Goal: Information Seeking & Learning: Learn about a topic

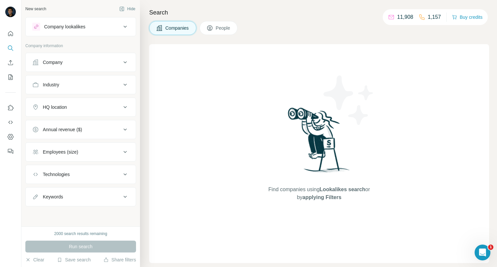
click at [129, 85] on button "Industry" at bounding box center [81, 85] width 110 height 16
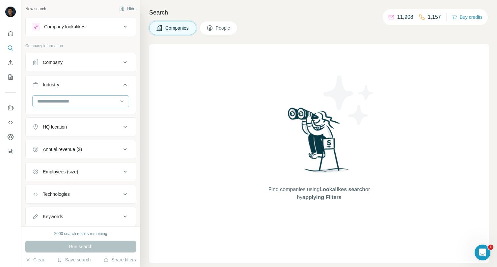
click at [85, 102] on input at bounding box center [77, 100] width 81 height 7
click at [105, 99] on input at bounding box center [77, 100] width 81 height 7
click at [58, 101] on input at bounding box center [77, 100] width 81 height 7
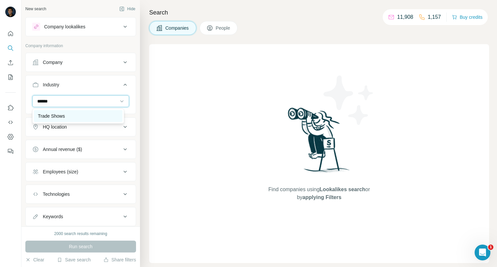
type input "*****"
click at [56, 113] on p "Trade Shows" at bounding box center [51, 116] width 27 height 7
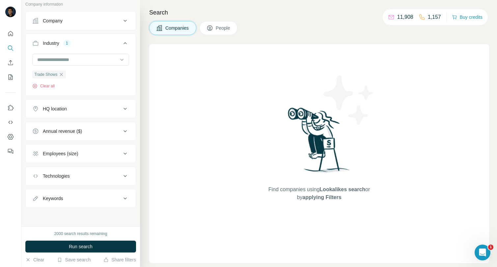
scroll to position [42, 0]
click at [121, 107] on icon at bounding box center [125, 109] width 8 height 8
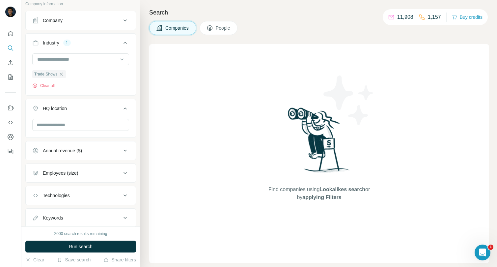
click at [70, 131] on div at bounding box center [80, 125] width 97 height 13
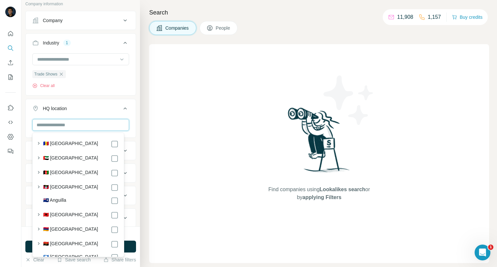
click at [70, 129] on input "text" at bounding box center [80, 125] width 97 height 12
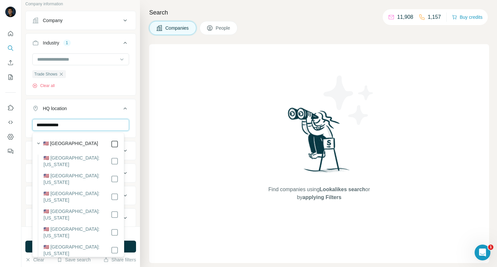
type input "**********"
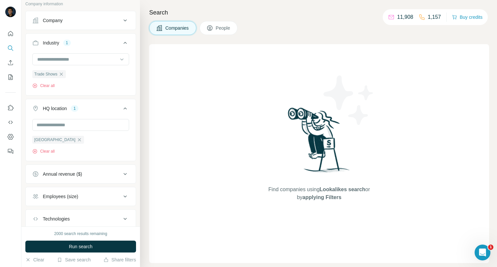
drag, startPoint x: 266, startPoint y: 134, endPoint x: 158, endPoint y: 140, distance: 107.5
click at [265, 134] on div "Find companies using Lookalikes search or by applying Filters" at bounding box center [319, 153] width 119 height 219
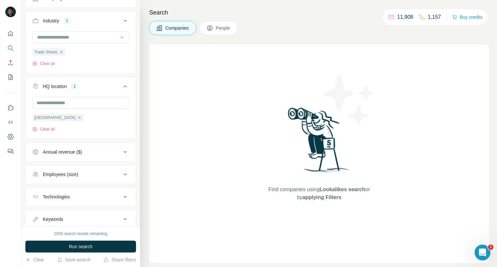
scroll to position [75, 0]
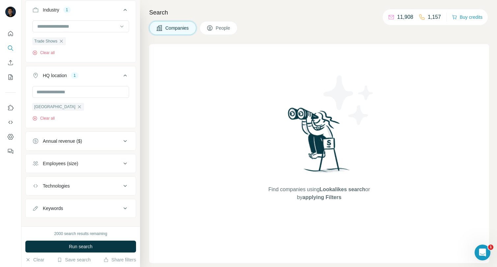
click at [126, 159] on button "Employees (size)" at bounding box center [81, 163] width 110 height 16
click at [39, 199] on icon at bounding box center [36, 202] width 8 height 8
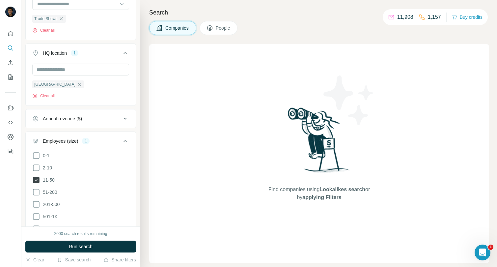
scroll to position [108, 0]
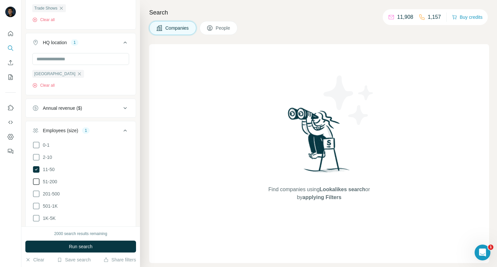
click at [39, 180] on icon at bounding box center [36, 182] width 8 height 8
click at [121, 130] on icon at bounding box center [125, 130] width 8 height 8
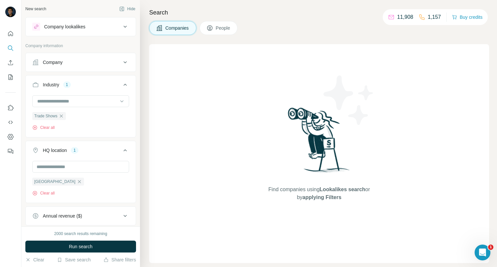
click at [91, 243] on span "Run search" at bounding box center [81, 246] width 24 height 7
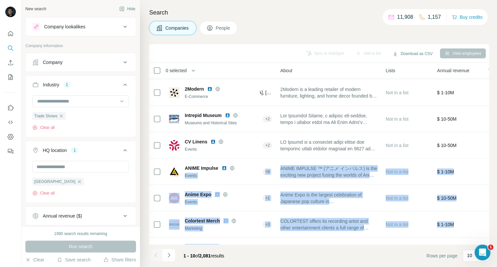
scroll to position [101, 141]
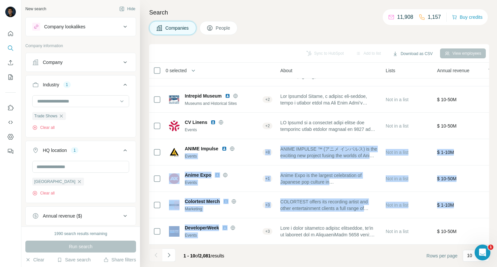
drag, startPoint x: 235, startPoint y: 241, endPoint x: 220, endPoint y: 243, distance: 16.0
click at [220, 243] on div "0 selected Companies Employees Size HQ location About Lists Annual revenue Tech…" at bounding box center [319, 154] width 340 height 182
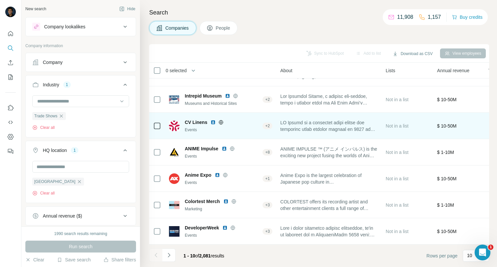
click at [480, 117] on div "$ 10-50M" at bounding box center [458, 126] width 43 height 18
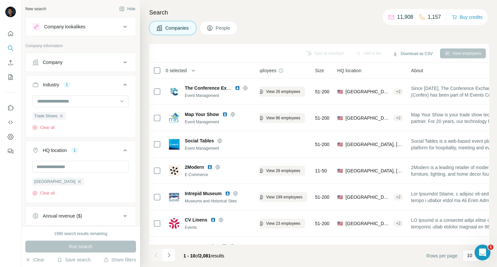
scroll to position [0, 0]
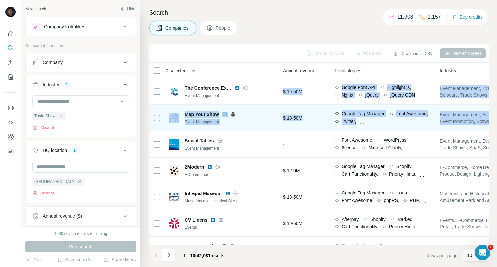
drag, startPoint x: 485, startPoint y: 91, endPoint x: 483, endPoint y: 120, distance: 29.0
click at [0, 0] on tbody "The Conference Exchange Event Management View 26 employees 51-200 🇺🇸 [GEOGRAPHI…" at bounding box center [0, 0] width 0 height 0
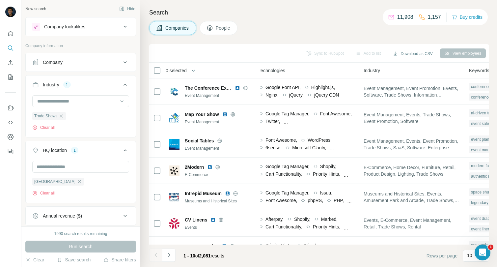
click at [279, 20] on div "Search Companies People Sync to HubSpot Add to list Download as CSV View employ…" at bounding box center [318, 133] width 357 height 267
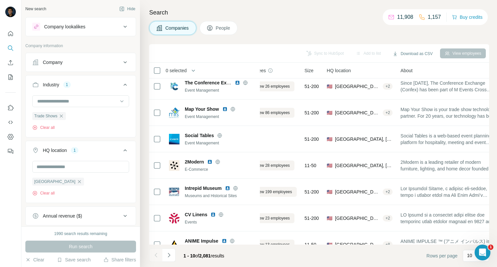
scroll to position [5, 0]
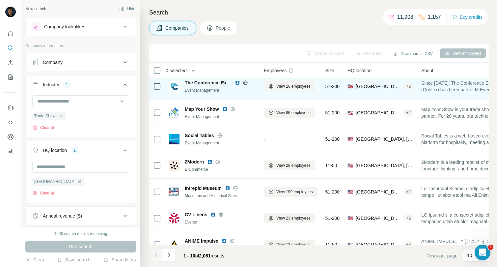
click at [246, 83] on icon at bounding box center [245, 82] width 4 height 0
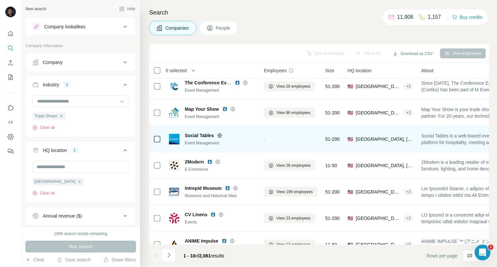
scroll to position [38, 0]
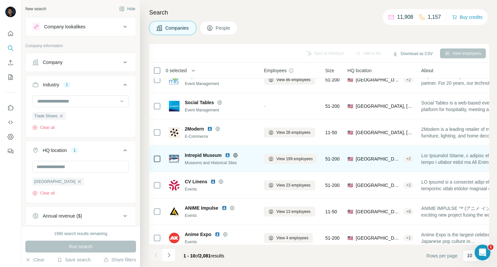
click at [237, 156] on icon at bounding box center [235, 154] width 5 height 5
click at [304, 159] on span "View 199 employees" at bounding box center [294, 159] width 37 height 6
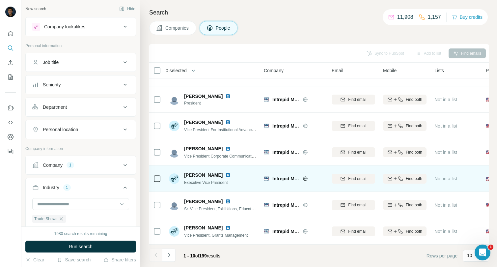
scroll to position [101, 0]
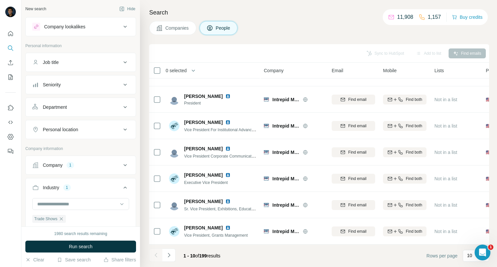
click at [123, 64] on icon at bounding box center [125, 62] width 8 height 8
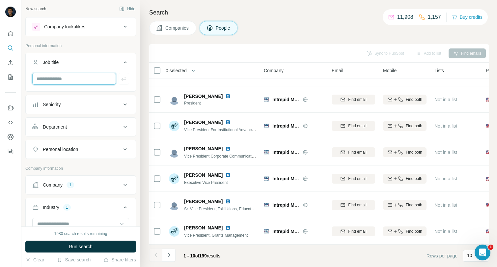
click at [86, 77] on input "text" at bounding box center [74, 79] width 84 height 12
type input "**********"
click at [121, 80] on icon "button" at bounding box center [124, 78] width 7 height 7
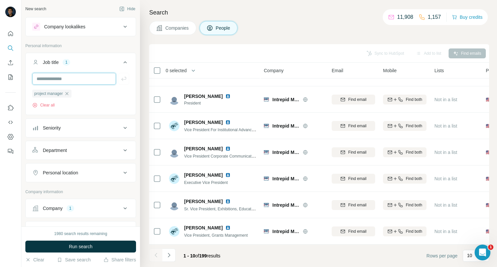
click at [67, 81] on input "text" at bounding box center [74, 79] width 84 height 12
type input "**********"
click at [124, 77] on button "button" at bounding box center [124, 79] width 11 height 12
click at [79, 81] on input "text" at bounding box center [74, 79] width 84 height 12
type input "**********"
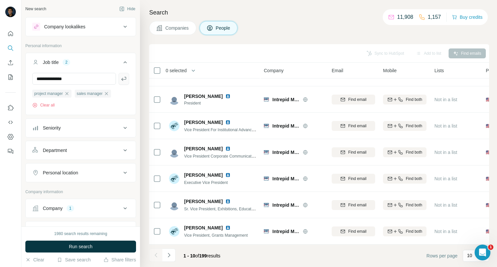
click at [121, 80] on icon "button" at bounding box center [123, 79] width 5 height 4
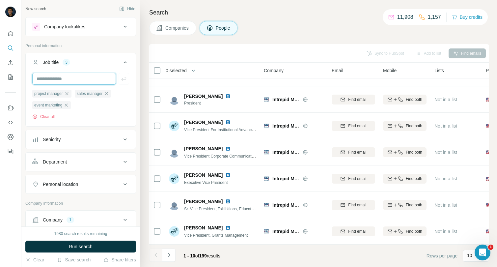
click at [77, 79] on input "text" at bounding box center [74, 79] width 84 height 12
type input "**********"
click at [119, 82] on button "button" at bounding box center [124, 79] width 11 height 12
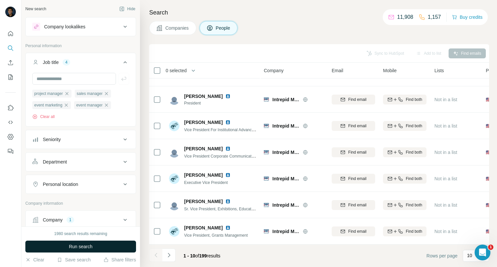
click at [86, 246] on span "Run search" at bounding box center [81, 246] width 24 height 7
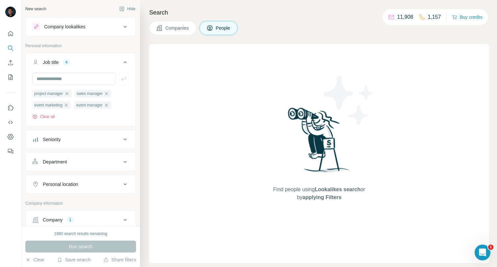
click at [52, 113] on div "project manager sales manager event marketing event manager Clear all" at bounding box center [80, 104] width 97 height 30
click at [51, 118] on button "Clear all" at bounding box center [43, 117] width 22 height 6
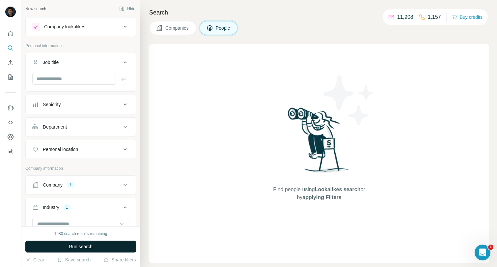
click at [99, 246] on button "Run search" at bounding box center [80, 246] width 111 height 12
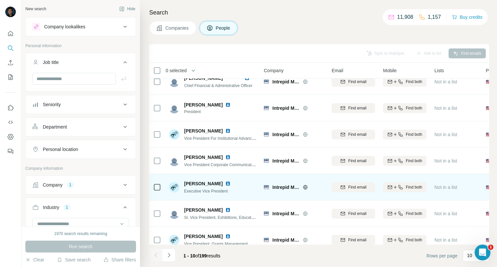
scroll to position [101, 0]
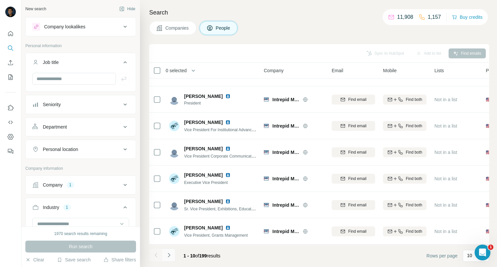
click at [170, 258] on button "Navigate to next page" at bounding box center [168, 254] width 13 height 13
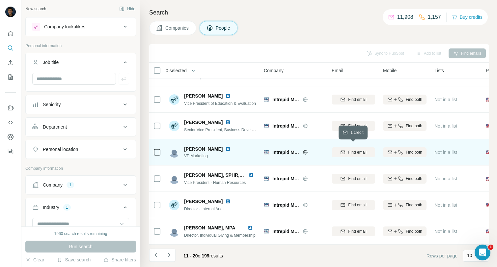
click at [344, 151] on icon "button" at bounding box center [343, 152] width 4 height 2
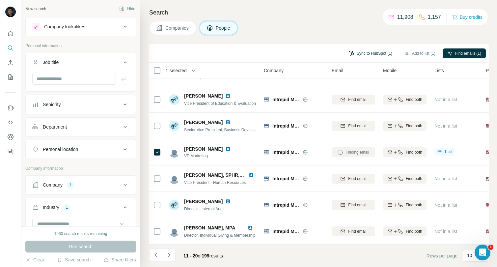
click at [371, 54] on button "Sync to HubSpot (1)" at bounding box center [370, 53] width 53 height 10
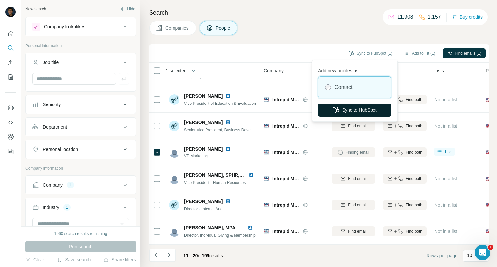
click at [348, 107] on button "Sync to HubSpot" at bounding box center [354, 109] width 73 height 13
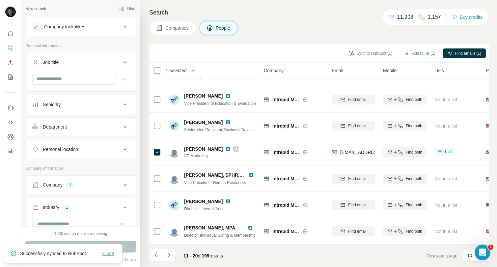
click at [105, 252] on span "Close" at bounding box center [108, 253] width 12 height 7
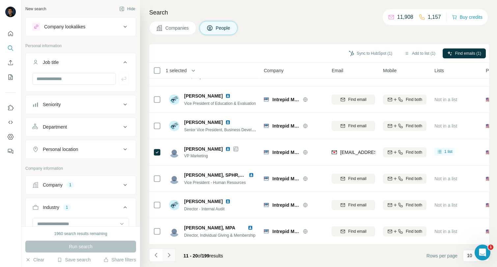
click at [167, 256] on icon "Navigate to next page" at bounding box center [169, 255] width 7 height 7
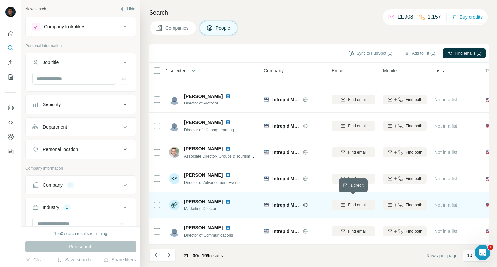
click at [352, 202] on span "Find email" at bounding box center [357, 205] width 18 height 6
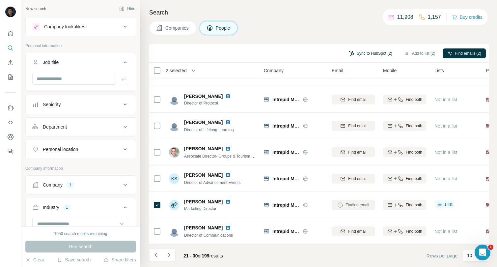
click at [365, 56] on button "Sync to HubSpot (2)" at bounding box center [370, 53] width 53 height 10
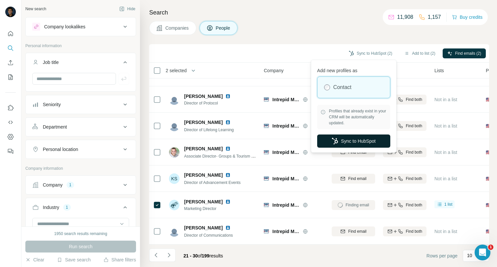
click at [349, 141] on button "Sync to HubSpot" at bounding box center [353, 140] width 73 height 13
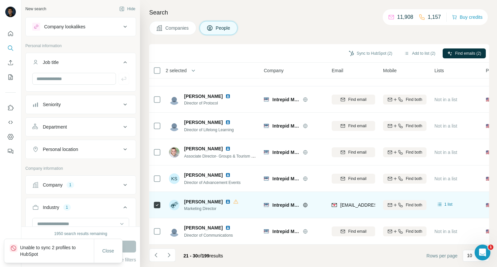
drag, startPoint x: 170, startPoint y: 253, endPoint x: 187, endPoint y: 197, distance: 57.8
click at [187, 201] on div "Sync to HubSpot (2) Add to list (2) Find emails (2) 2 selected People Company E…" at bounding box center [319, 155] width 340 height 223
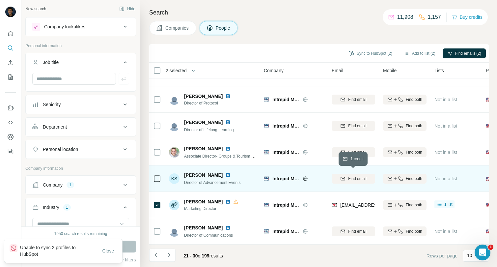
click at [350, 176] on span "Find email" at bounding box center [357, 179] width 18 height 6
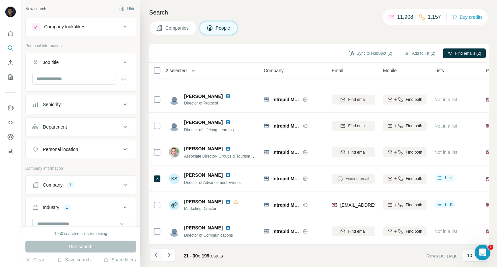
click at [156, 254] on icon "Navigate to previous page" at bounding box center [155, 255] width 2 height 4
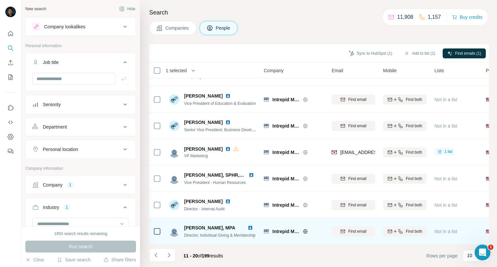
drag, startPoint x: 168, startPoint y: 252, endPoint x: 175, endPoint y: 240, distance: 14.1
click at [168, 252] on icon "Navigate to next page" at bounding box center [169, 255] width 7 height 7
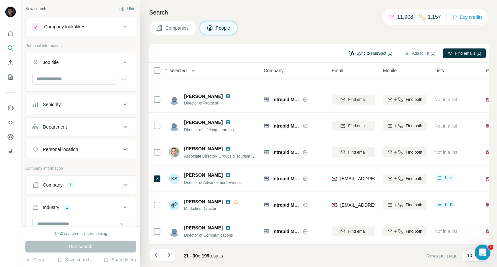
click at [370, 50] on button "Sync to HubSpot (1)" at bounding box center [370, 53] width 53 height 10
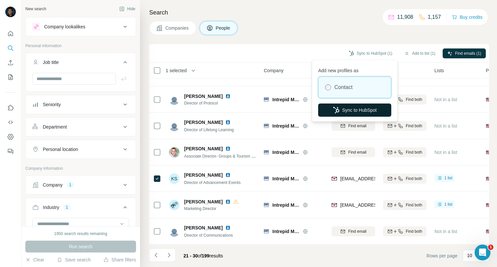
click at [337, 111] on icon "button" at bounding box center [336, 110] width 7 height 7
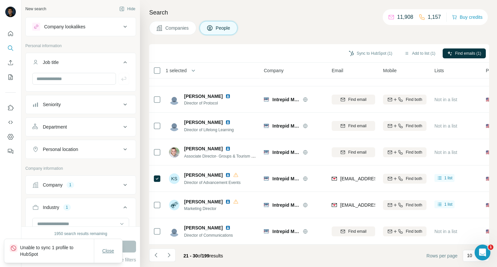
click at [105, 250] on span "Close" at bounding box center [108, 250] width 12 height 7
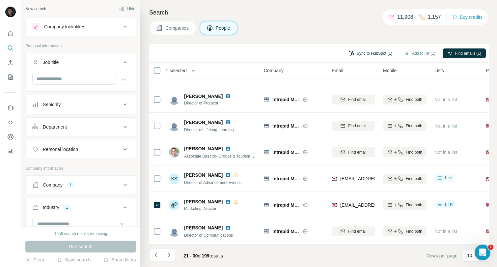
click at [371, 52] on button "Sync to HubSpot (1)" at bounding box center [370, 53] width 53 height 10
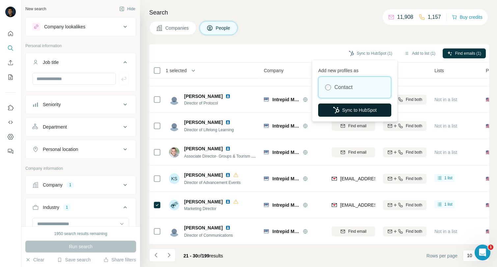
click at [364, 112] on button "Sync to HubSpot" at bounding box center [354, 109] width 73 height 13
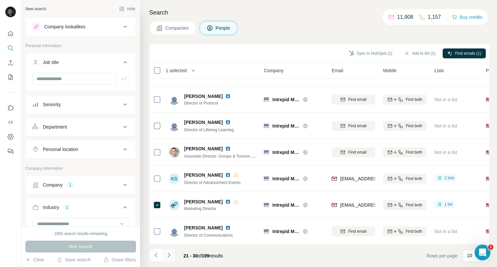
click at [170, 255] on icon "Navigate to next page" at bounding box center [169, 255] width 7 height 7
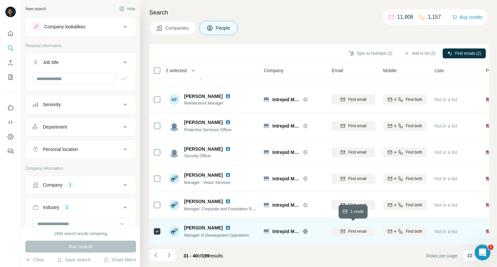
click at [348, 230] on span "Find email" at bounding box center [357, 231] width 18 height 6
click at [159, 260] on button "Navigate to previous page" at bounding box center [155, 254] width 13 height 13
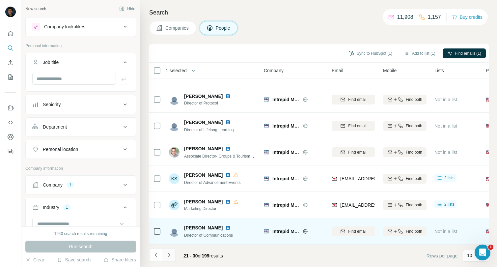
click at [171, 258] on icon "Navigate to next page" at bounding box center [169, 255] width 7 height 7
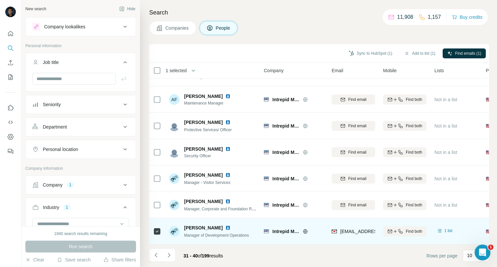
drag, startPoint x: 359, startPoint y: 55, endPoint x: 353, endPoint y: 68, distance: 14.1
click at [359, 55] on button "Sync to HubSpot (1)" at bounding box center [370, 53] width 53 height 10
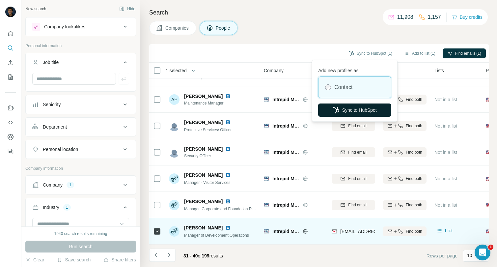
click at [344, 110] on button "Sync to HubSpot" at bounding box center [354, 109] width 73 height 13
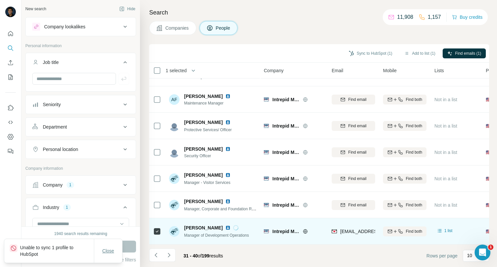
click at [114, 252] on span "Close" at bounding box center [108, 250] width 12 height 7
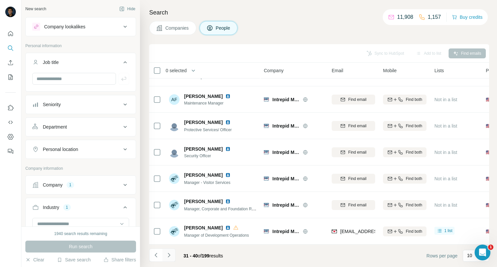
click at [170, 254] on icon "Navigate to next page" at bounding box center [169, 255] width 7 height 7
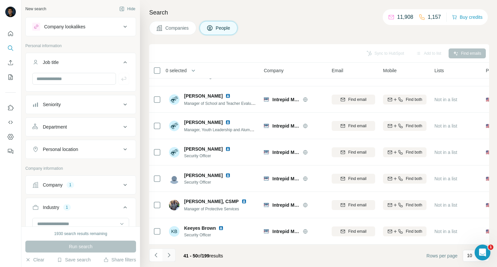
click at [168, 259] on button "Navigate to next page" at bounding box center [168, 254] width 13 height 13
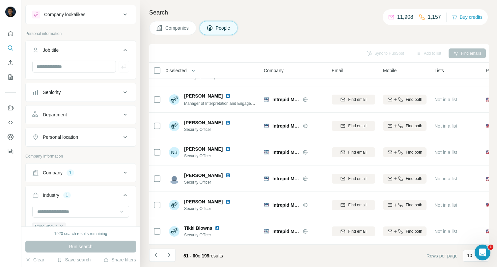
scroll to position [0, 0]
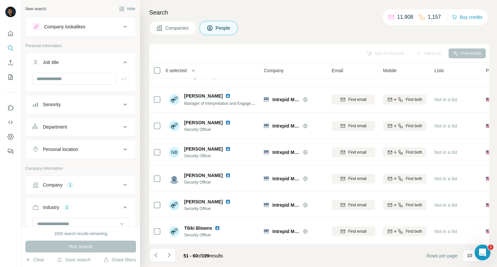
click at [123, 182] on icon at bounding box center [125, 185] width 8 height 8
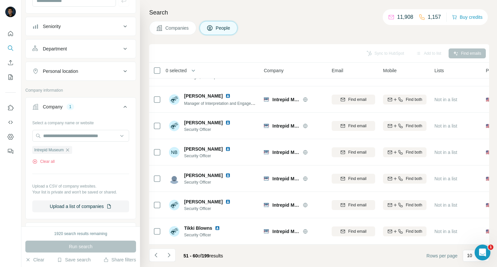
scroll to position [99, 0]
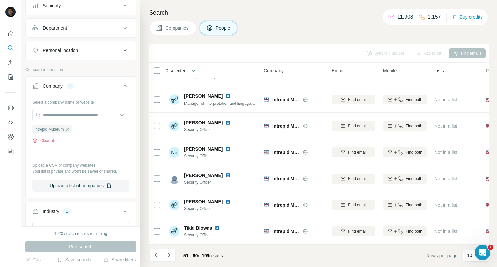
click at [52, 141] on button "Clear all" at bounding box center [43, 141] width 22 height 6
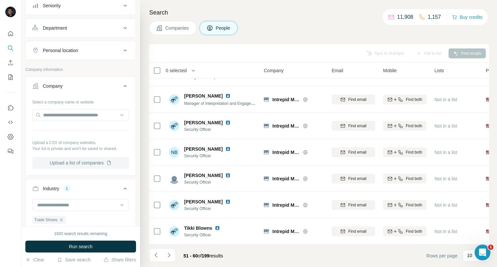
scroll to position [198, 0]
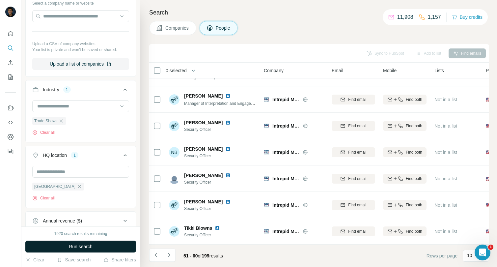
click at [88, 244] on span "Run search" at bounding box center [81, 246] width 24 height 7
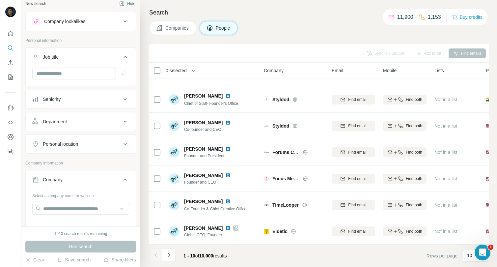
scroll to position [0, 0]
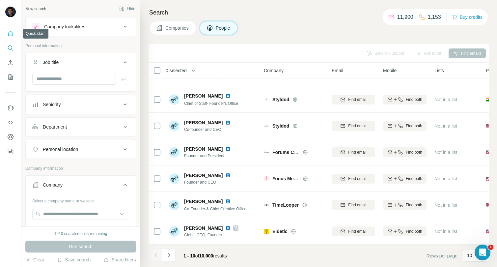
click at [11, 30] on button "Quick start" at bounding box center [10, 34] width 11 height 12
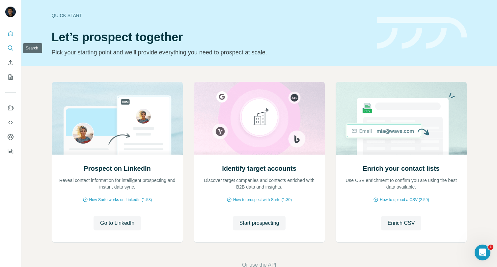
click at [6, 51] on button "Search" at bounding box center [10, 48] width 11 height 12
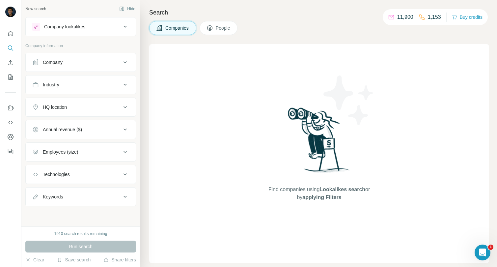
click at [82, 65] on div "Company" at bounding box center [76, 62] width 89 height 7
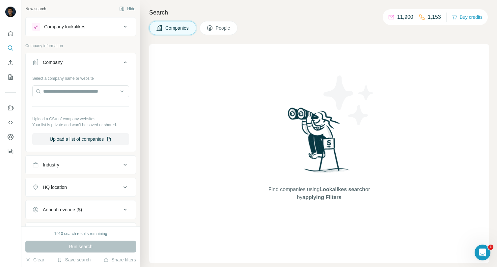
click at [121, 61] on icon at bounding box center [125, 62] width 8 height 8
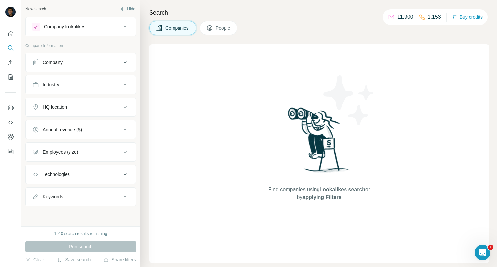
click at [102, 86] on div "Industry" at bounding box center [76, 84] width 89 height 7
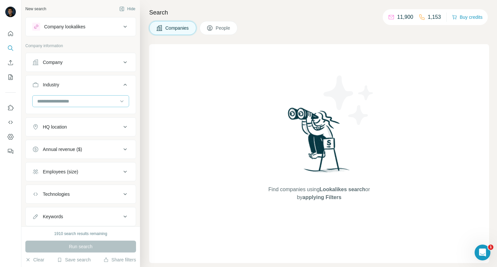
click at [109, 102] on input at bounding box center [77, 100] width 81 height 7
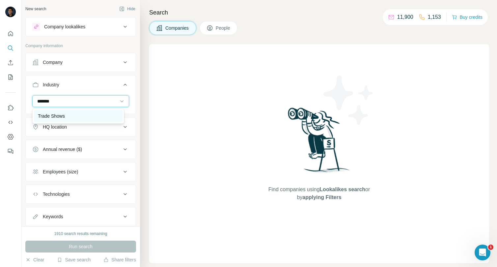
type input "*******"
click at [59, 111] on div "Trade Shows" at bounding box center [78, 116] width 89 height 12
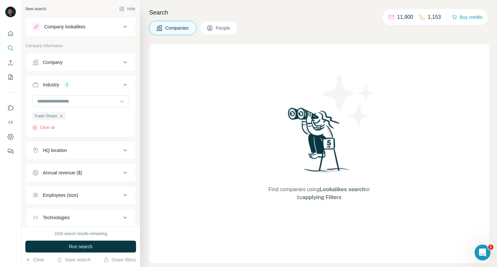
click at [78, 151] on div "HQ location" at bounding box center [76, 150] width 89 height 7
click at [94, 166] on input "text" at bounding box center [80, 167] width 97 height 12
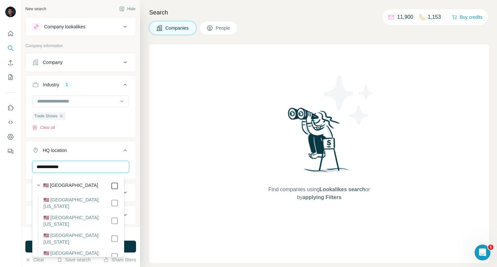
type input "**********"
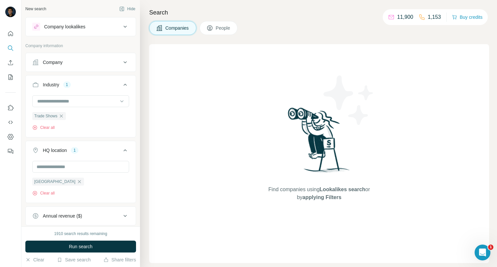
click at [124, 152] on icon at bounding box center [125, 150] width 8 height 8
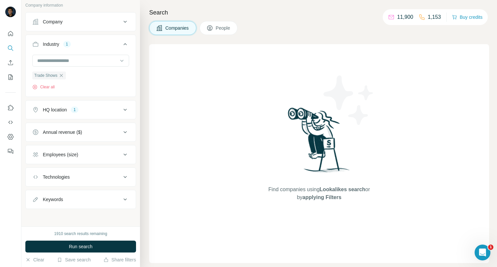
scroll to position [42, 0]
click at [121, 153] on icon at bounding box center [125, 154] width 8 height 8
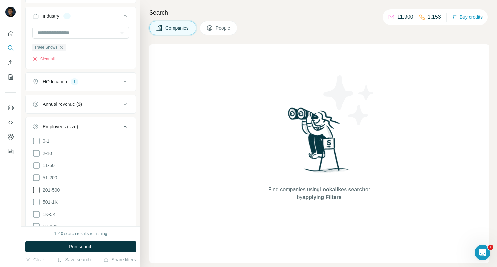
scroll to position [75, 0]
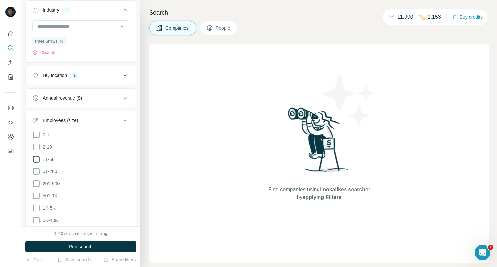
click at [39, 161] on icon at bounding box center [36, 159] width 8 height 8
click at [36, 167] on icon at bounding box center [36, 171] width 8 height 8
click at [86, 246] on span "Run search" at bounding box center [81, 246] width 24 height 7
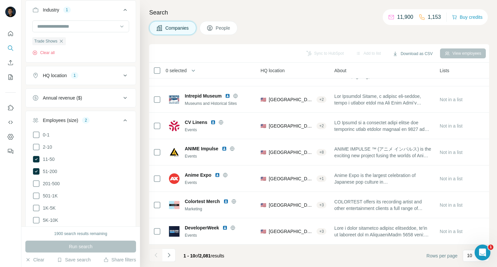
scroll to position [101, 0]
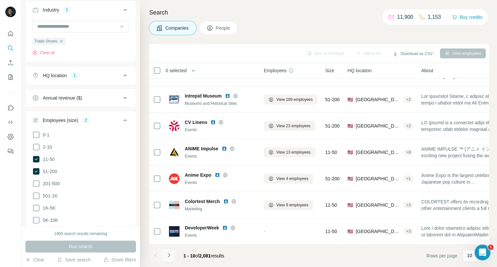
click at [168, 259] on button "Navigate to next page" at bounding box center [168, 254] width 13 height 13
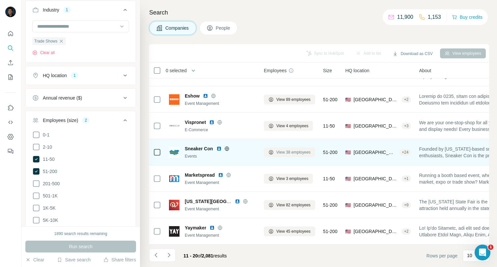
click at [288, 149] on span "View 38 employees" at bounding box center [293, 152] width 34 height 6
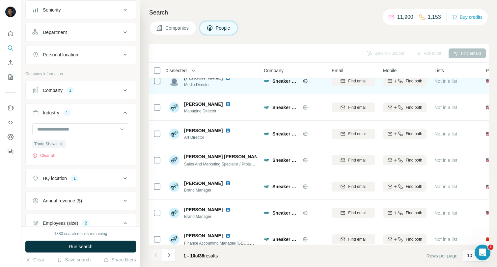
scroll to position [66, 0]
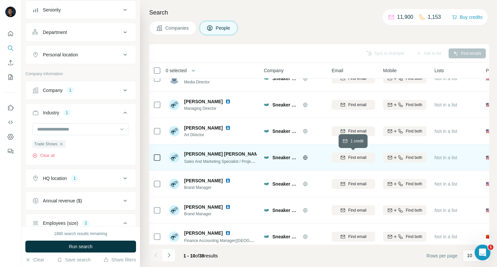
click at [352, 161] on button "Find email" at bounding box center [353, 157] width 43 height 10
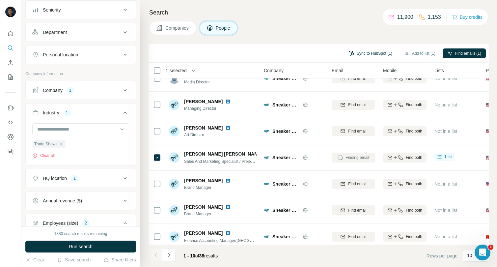
drag, startPoint x: 363, startPoint y: 49, endPoint x: 362, endPoint y: 57, distance: 7.6
click at [363, 49] on button "Sync to HubSpot (1)" at bounding box center [370, 53] width 53 height 10
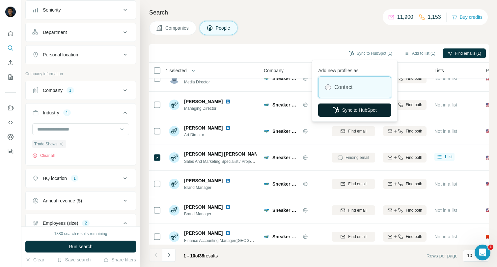
click at [343, 105] on button "Sync to HubSpot" at bounding box center [354, 109] width 73 height 13
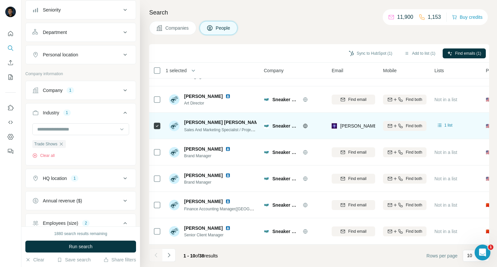
scroll to position [101, 0]
click at [160, 123] on icon at bounding box center [157, 126] width 8 height 8
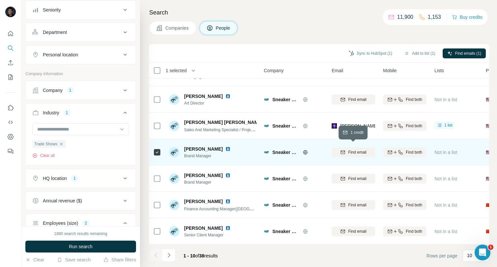
click at [357, 149] on span "Find email" at bounding box center [357, 152] width 18 height 6
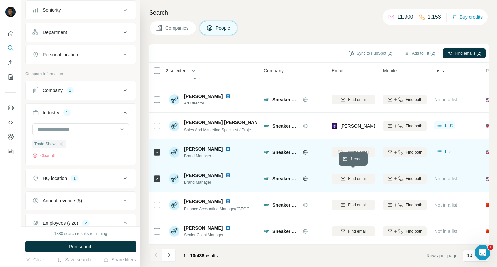
click at [345, 176] on icon "button" at bounding box center [342, 178] width 5 height 5
click at [373, 53] on button "Sync to HubSpot (2)" at bounding box center [370, 53] width 53 height 10
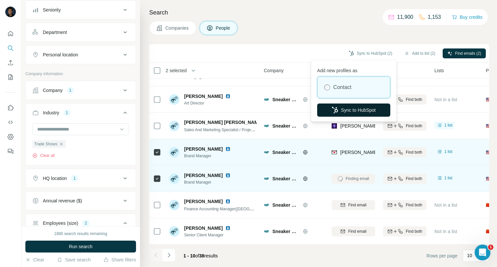
click at [355, 110] on button "Sync to HubSpot" at bounding box center [353, 109] width 73 height 13
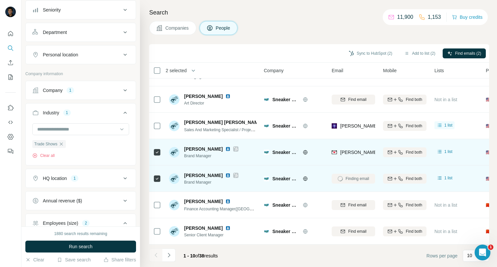
click at [109, 255] on div "1880 search results remaining Run search Clear Save search Share filters" at bounding box center [80, 246] width 119 height 41
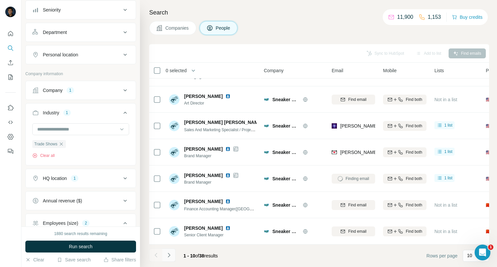
click at [172, 254] on button "Navigate to next page" at bounding box center [168, 254] width 13 height 13
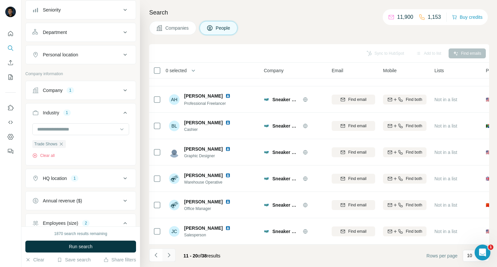
click at [166, 257] on icon "Navigate to next page" at bounding box center [169, 255] width 7 height 7
click at [171, 256] on icon "Navigate to next page" at bounding box center [169, 255] width 7 height 7
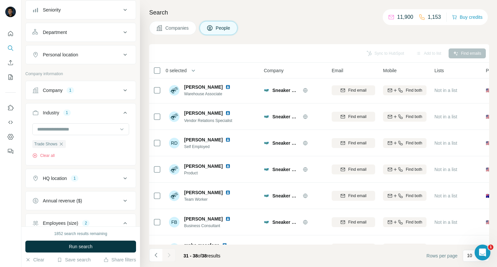
scroll to position [0, 0]
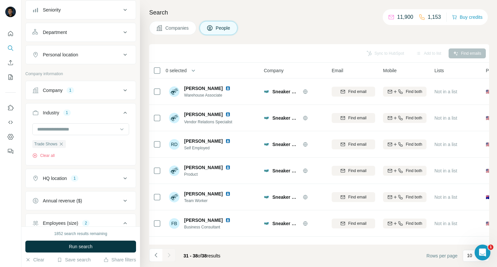
click at [178, 34] on button "Companies" at bounding box center [172, 28] width 47 height 14
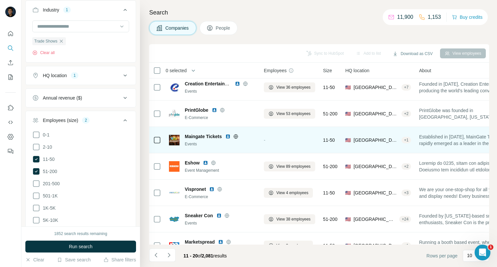
scroll to position [101, 0]
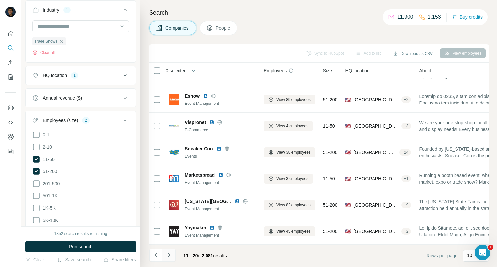
click at [170, 254] on icon "Navigate to next page" at bounding box center [169, 255] width 7 height 7
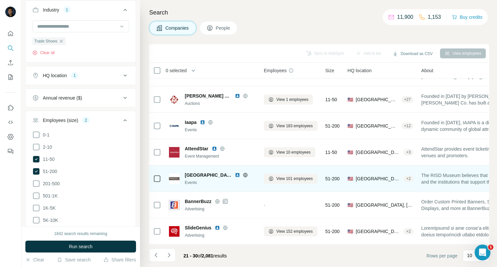
click at [243, 173] on icon at bounding box center [245, 174] width 5 height 5
click at [285, 176] on span "View 101 employees" at bounding box center [294, 179] width 37 height 6
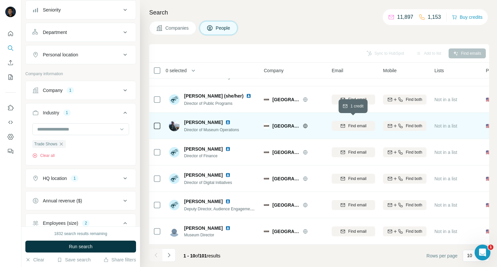
click at [353, 124] on span "Find email" at bounding box center [357, 126] width 18 height 6
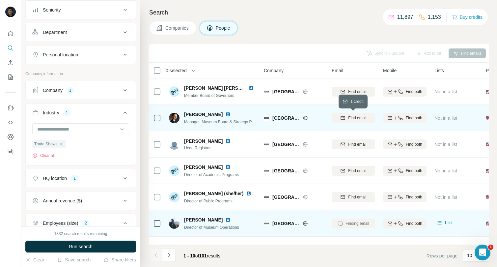
click at [346, 116] on div "Find email" at bounding box center [353, 118] width 43 height 6
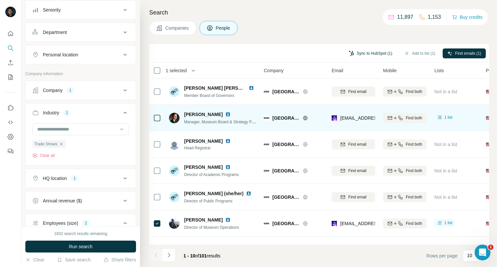
click at [372, 53] on button "Sync to HubSpot (1)" at bounding box center [370, 53] width 53 height 10
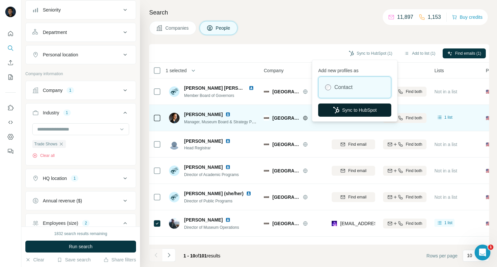
click at [338, 113] on icon "button" at bounding box center [336, 110] width 7 height 7
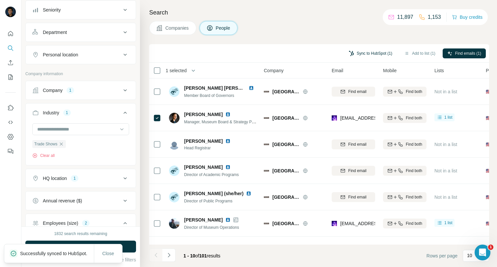
click at [373, 52] on button "Sync to HubSpot (1)" at bounding box center [370, 53] width 53 height 10
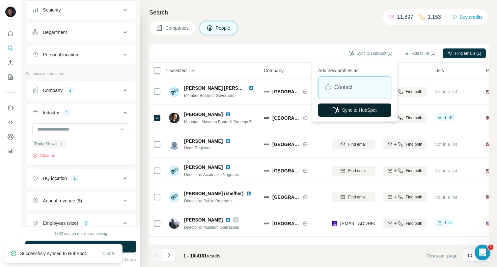
click at [350, 109] on button "Sync to HubSpot" at bounding box center [354, 109] width 73 height 13
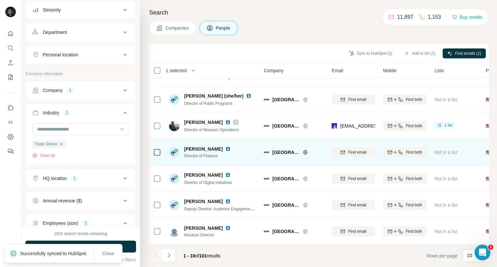
scroll to position [101, 0]
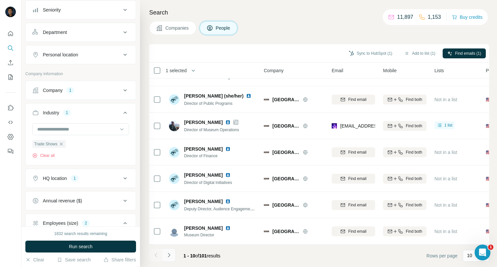
click at [171, 256] on icon "Navigate to next page" at bounding box center [169, 255] width 7 height 7
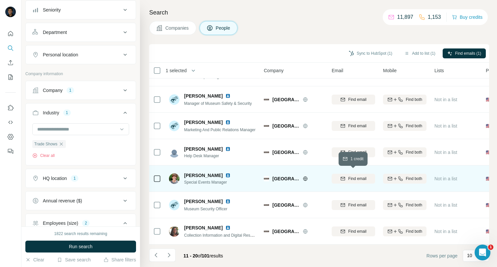
click at [346, 176] on div "Find email" at bounding box center [353, 179] width 43 height 6
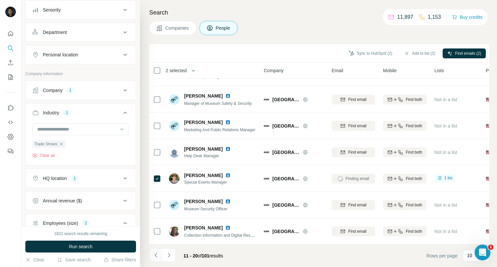
click at [155, 256] on icon "Navigate to previous page" at bounding box center [156, 255] width 7 height 7
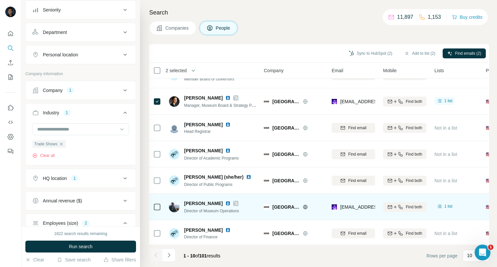
scroll to position [0, 0]
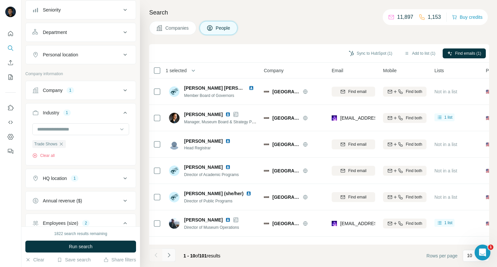
click at [167, 254] on icon "Navigate to next page" at bounding box center [169, 255] width 7 height 7
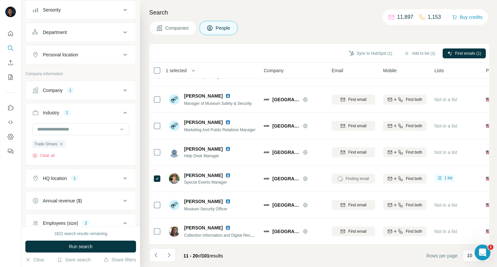
scroll to position [99, 0]
click at [366, 54] on button "Sync to HubSpot (1)" at bounding box center [370, 53] width 53 height 10
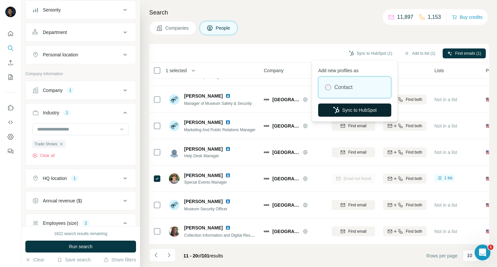
click at [364, 107] on button "Sync to HubSpot" at bounding box center [354, 109] width 73 height 13
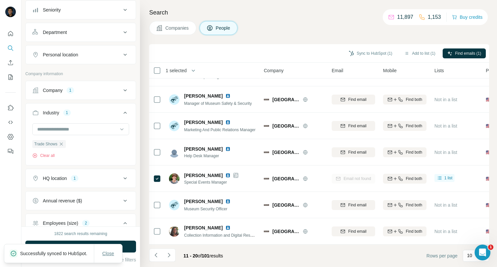
click at [108, 250] on span "Close" at bounding box center [108, 253] width 12 height 7
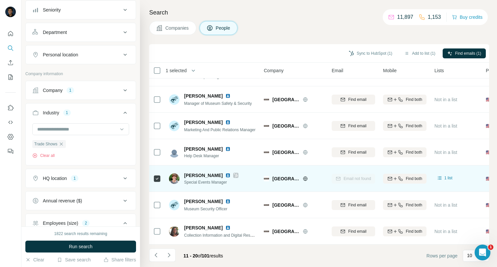
scroll to position [101, 0]
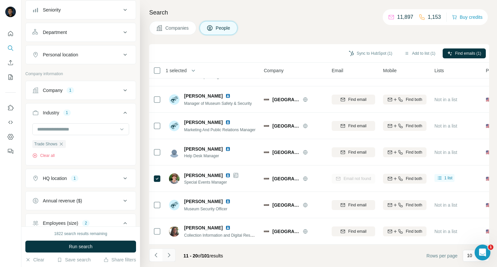
click at [170, 252] on button "Navigate to next page" at bounding box center [168, 254] width 13 height 13
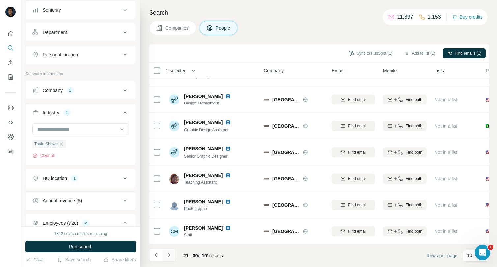
click at [170, 253] on icon "Navigate to next page" at bounding box center [169, 255] width 7 height 7
click at [171, 251] on button "Navigate to next page" at bounding box center [168, 254] width 13 height 13
drag, startPoint x: 183, startPoint y: 26, endPoint x: 175, endPoint y: 27, distance: 7.6
click at [181, 26] on span "Companies" at bounding box center [177, 28] width 24 height 7
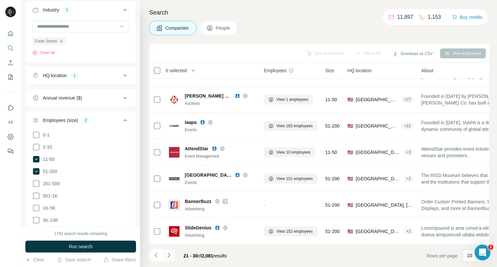
click at [168, 252] on icon "Navigate to next page" at bounding box center [169, 255] width 7 height 7
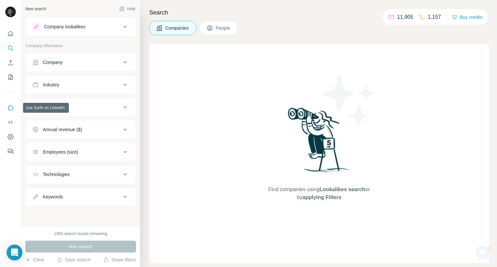
click at [11, 109] on icon "Use Surfe on LinkedIn" at bounding box center [10, 107] width 7 height 7
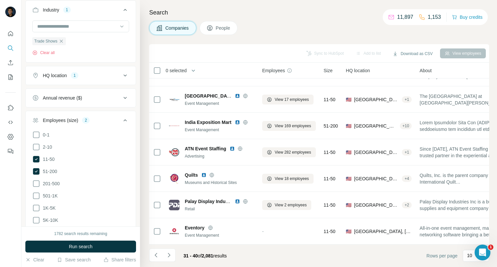
scroll to position [101, 0]
click at [168, 254] on icon "Navigate to next page" at bounding box center [169, 255] width 2 height 4
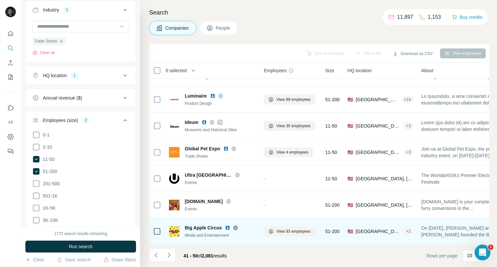
click at [236, 225] on icon at bounding box center [235, 227] width 5 height 5
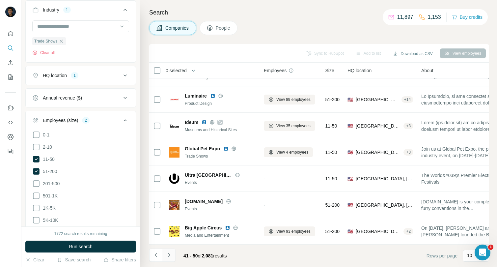
click at [167, 260] on button "Navigate to next page" at bounding box center [168, 254] width 13 height 13
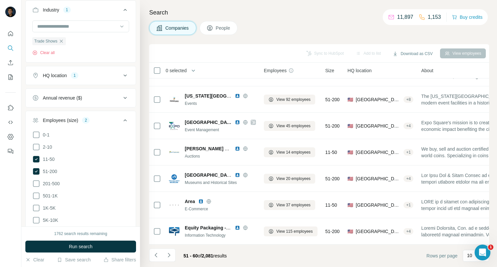
drag, startPoint x: 238, startPoint y: 245, endPoint x: 267, endPoint y: 245, distance: 28.7
click at [267, 245] on footer "51 - 60 of 2,081 results Rows per page 10" at bounding box center [319, 255] width 340 height 22
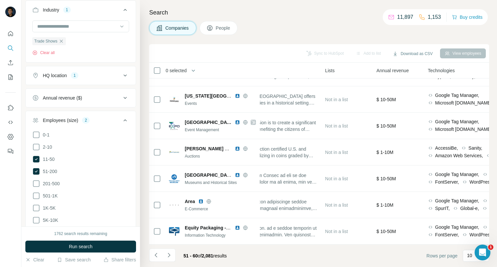
scroll to position [101, 172]
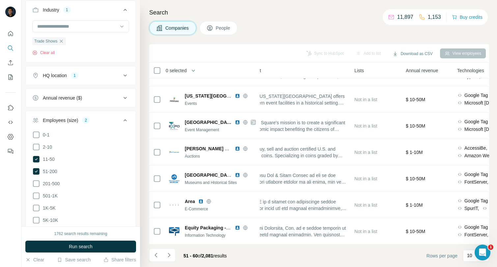
drag, startPoint x: 242, startPoint y: 240, endPoint x: 218, endPoint y: 242, distance: 24.1
click at [213, 242] on div "0 selected Companies Employees Size HQ location About Lists Annual revenue Tech…" at bounding box center [319, 154] width 340 height 182
drag, startPoint x: 255, startPoint y: 244, endPoint x: 247, endPoint y: 243, distance: 7.3
click at [207, 246] on footer "51 - 60 of 2,081 results Rows per page 10" at bounding box center [319, 255] width 340 height 22
click at [283, 246] on footer "51 - 60 of 2,081 results Rows per page 10" at bounding box center [319, 255] width 340 height 22
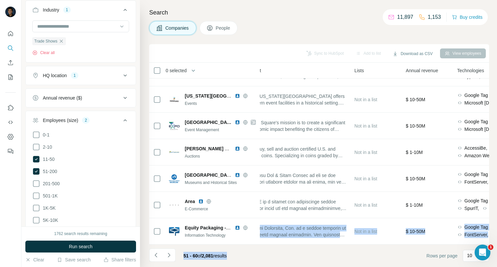
drag, startPoint x: 282, startPoint y: 244, endPoint x: 226, endPoint y: 244, distance: 56.0
click at [226, 244] on div "Sync to HubSpot Add to list Download as CSV View employees 0 selected Companies…" at bounding box center [319, 155] width 340 height 223
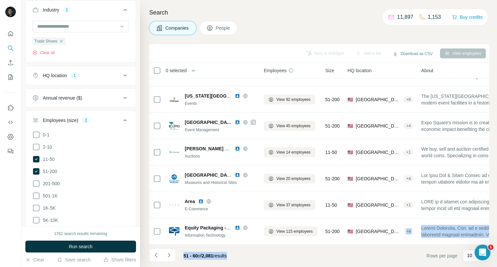
click at [279, 250] on footer "51 - 60 of 2,081 results Rows per page 10" at bounding box center [319, 255] width 340 height 22
click at [301, 260] on footer "51 - 60 of 2,081 results Rows per page 10" at bounding box center [319, 255] width 340 height 22
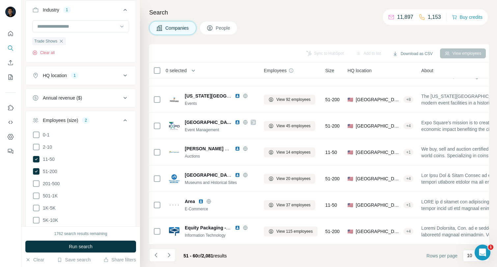
click at [359, 248] on footer "51 - 60 of 2,081 results Rows per page 10" at bounding box center [319, 255] width 340 height 22
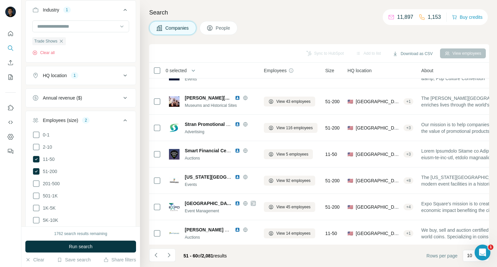
scroll to position [0, 0]
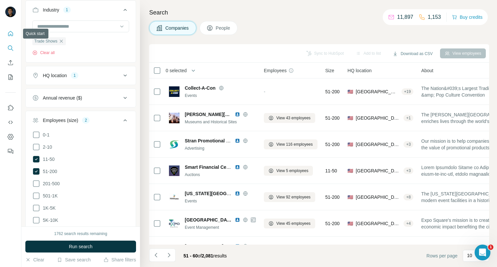
click at [12, 31] on icon "Quick start" at bounding box center [10, 33] width 7 height 7
